Goal: Check status

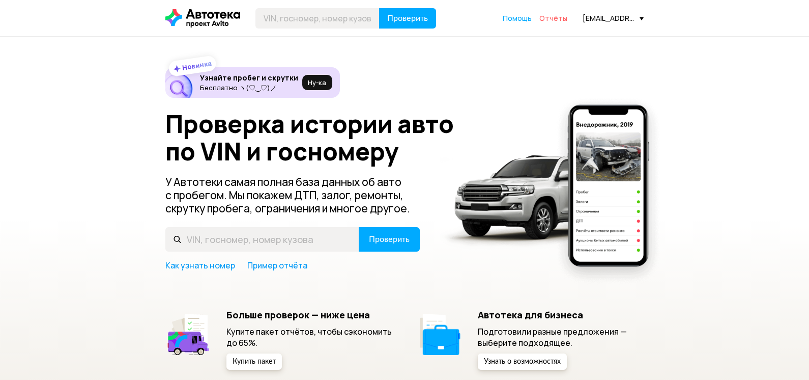
click at [556, 16] on span "Отчёты" at bounding box center [553, 18] width 28 height 10
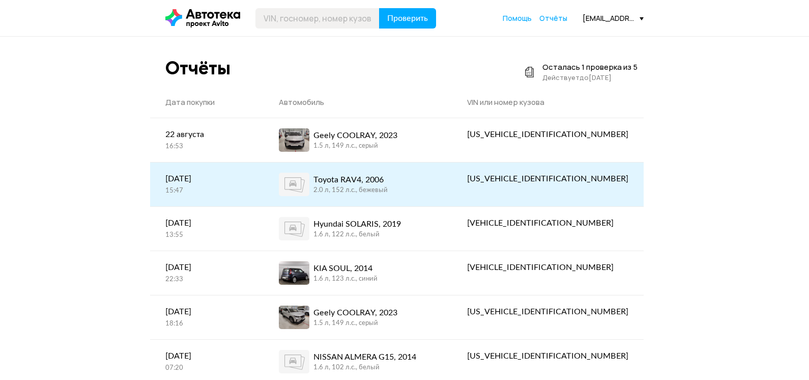
click at [383, 183] on div "Toyota RAV4, 2006" at bounding box center [350, 179] width 74 height 12
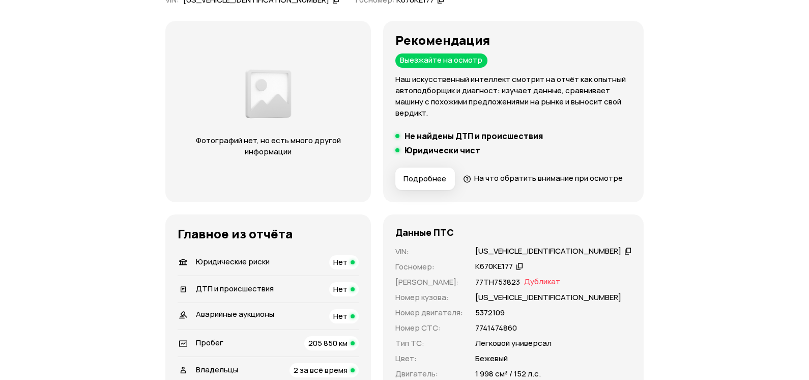
scroll to position [101, 0]
